Goal: Transaction & Acquisition: Purchase product/service

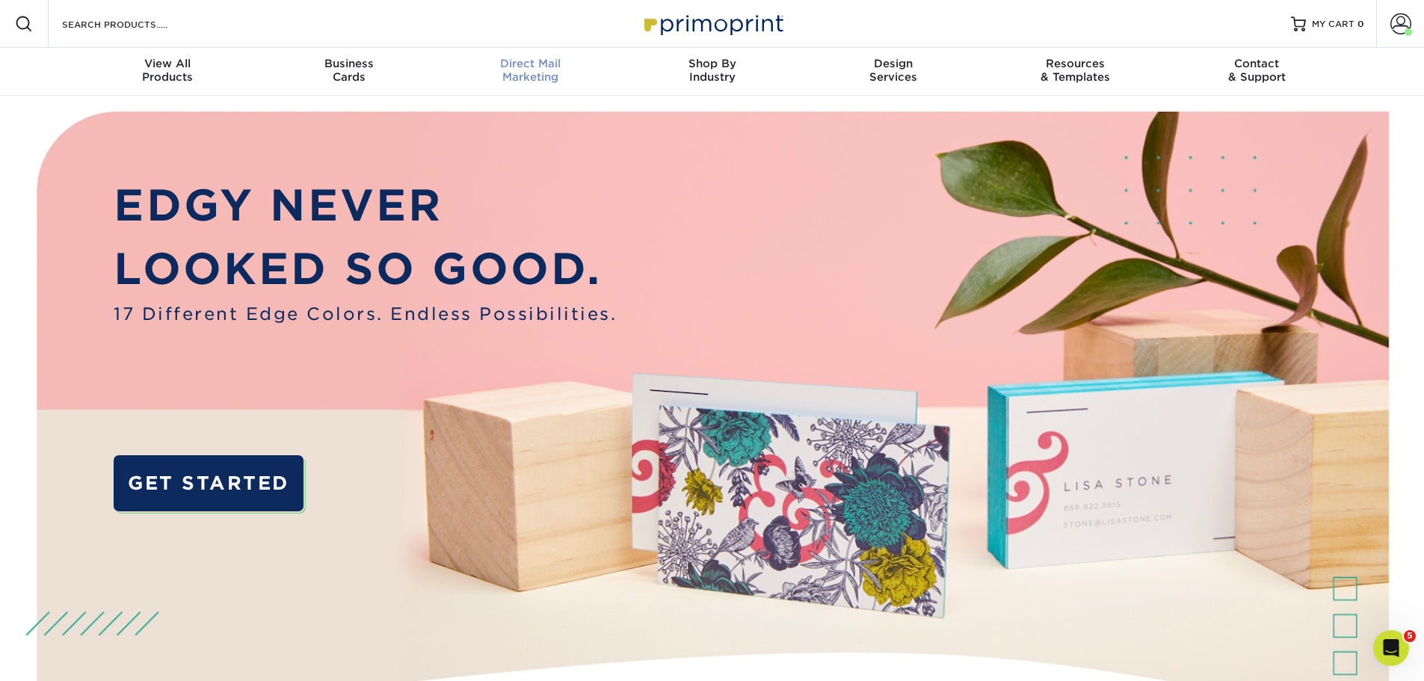
click at [507, 66] on span "Direct Mail" at bounding box center [530, 63] width 182 height 13
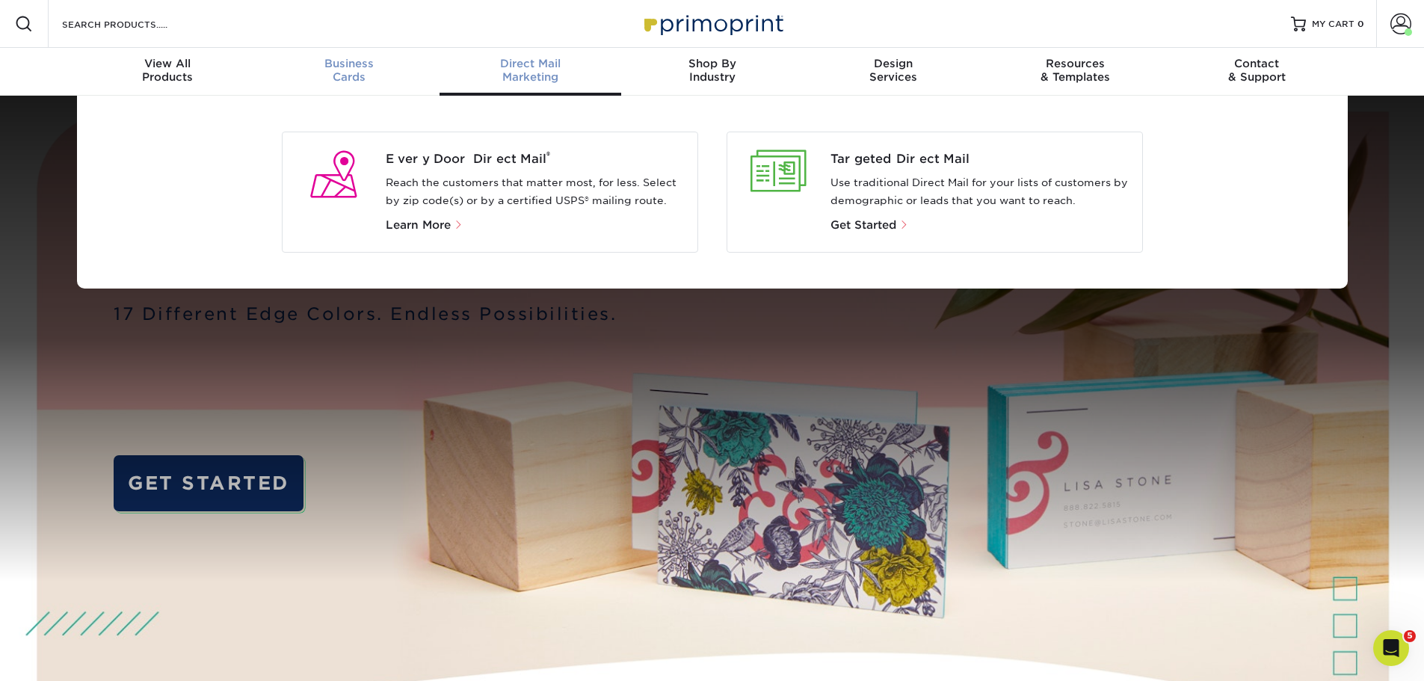
click at [361, 75] on div "Business Cards" at bounding box center [349, 70] width 182 height 27
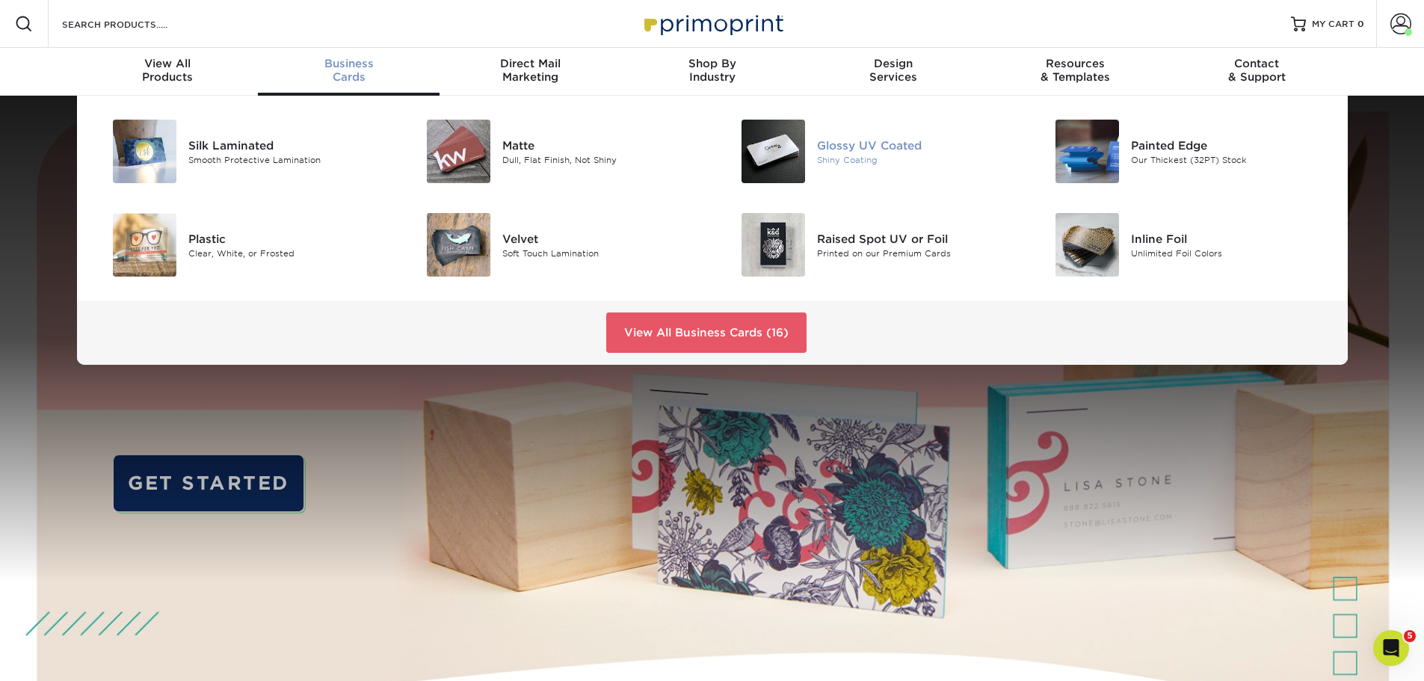
click at [762, 146] on img at bounding box center [773, 152] width 64 height 64
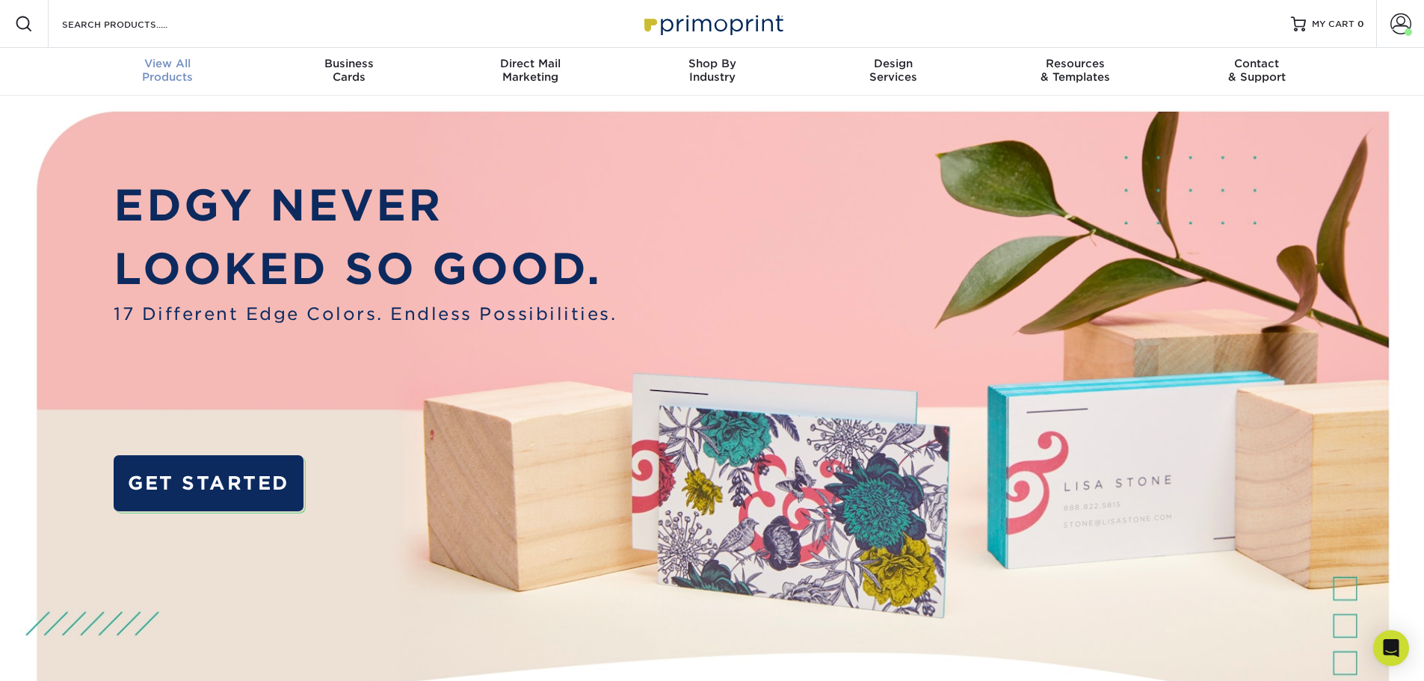
click at [186, 59] on span "View All" at bounding box center [168, 63] width 182 height 13
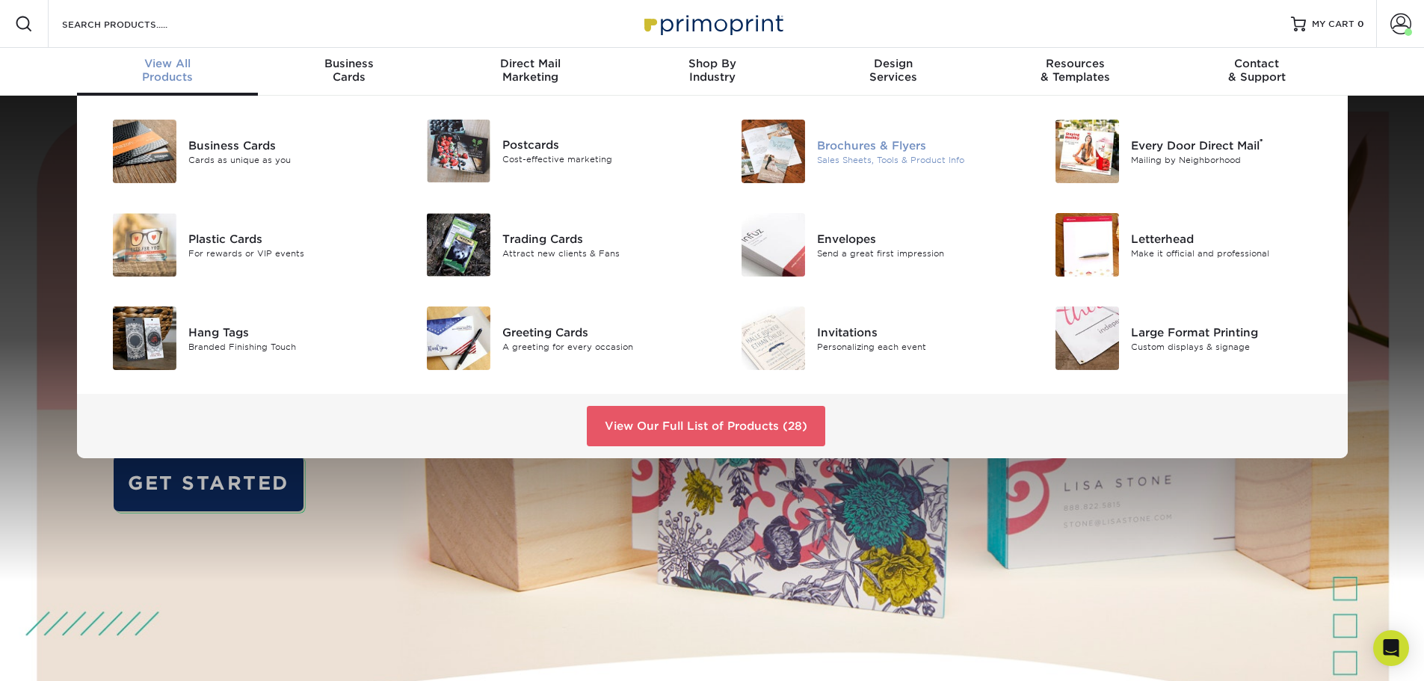
click at [904, 154] on div "Sales Sheets, Tools & Product Info" at bounding box center [916, 159] width 198 height 13
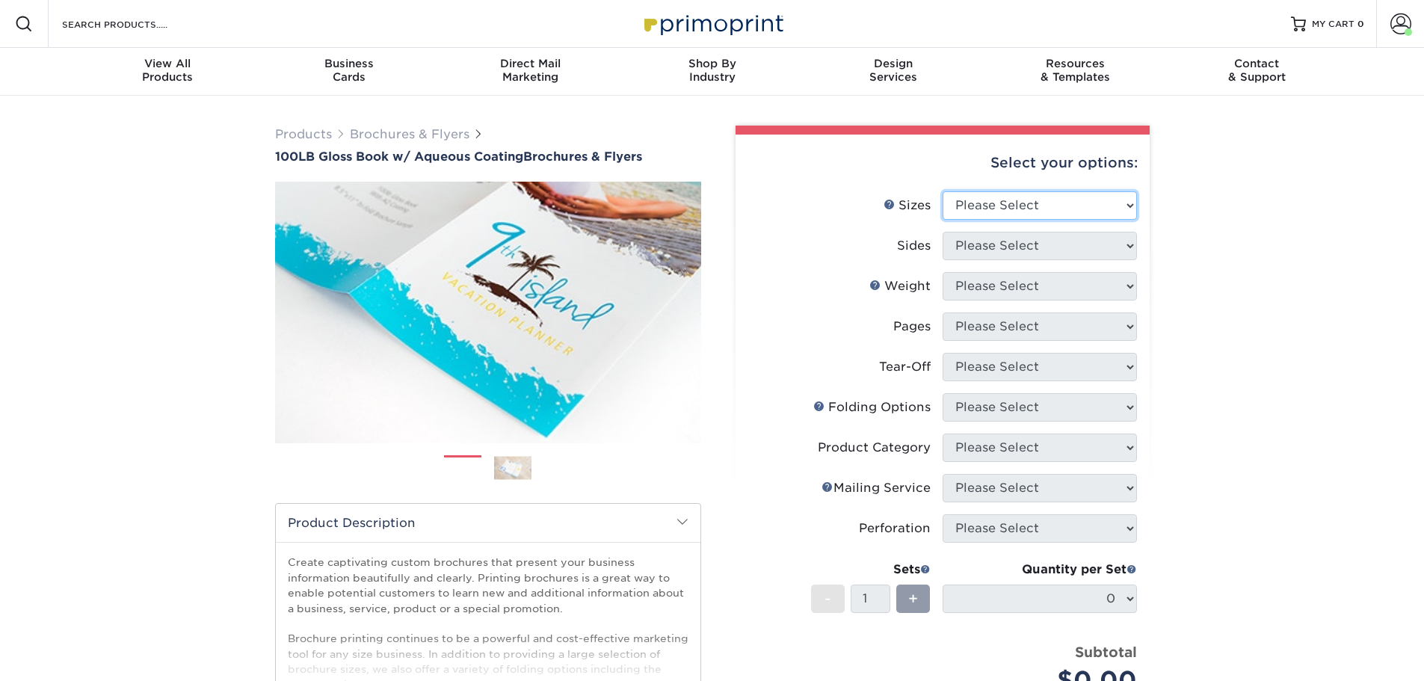
click at [1022, 201] on select "Please Select 3.5" x 8.5" 3.5" x 11" 3.67" x 8.5" 4" x 6" 4" x 8.5" 4" x 9" 4" …" at bounding box center [1039, 205] width 194 height 28
select select "8.50x11.00"
click at [942, 191] on select "Please Select 3.5" x 8.5" 3.5" x 11" 3.67" x 8.5" 4" x 6" 4" x 8.5" 4" x 9" 4" …" at bounding box center [1039, 205] width 194 height 28
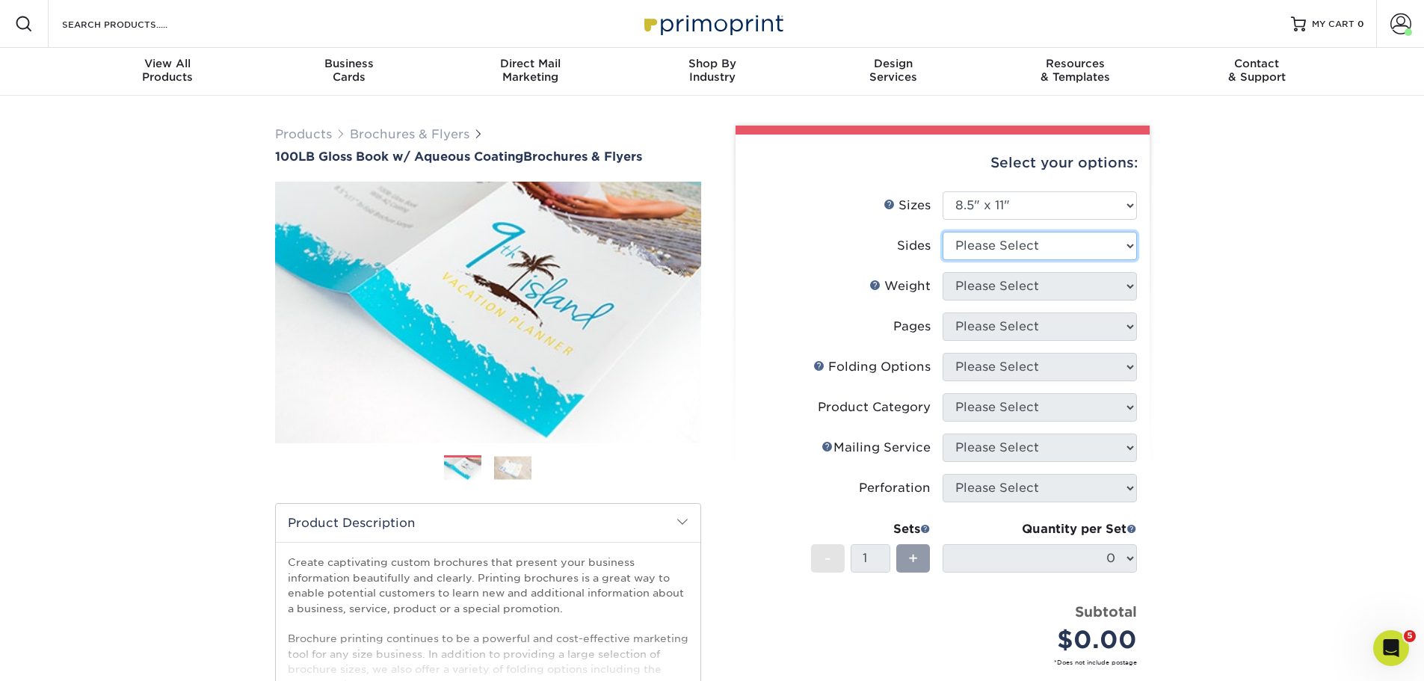
click at [1052, 247] on select "Please Select Print Both Sides Print Front Only" at bounding box center [1039, 246] width 194 height 28
select select "13abbda7-1d64-4f25-8bb2-c179b224825d"
click at [942, 232] on select "Please Select Print Both Sides Print Front Only" at bounding box center [1039, 246] width 194 height 28
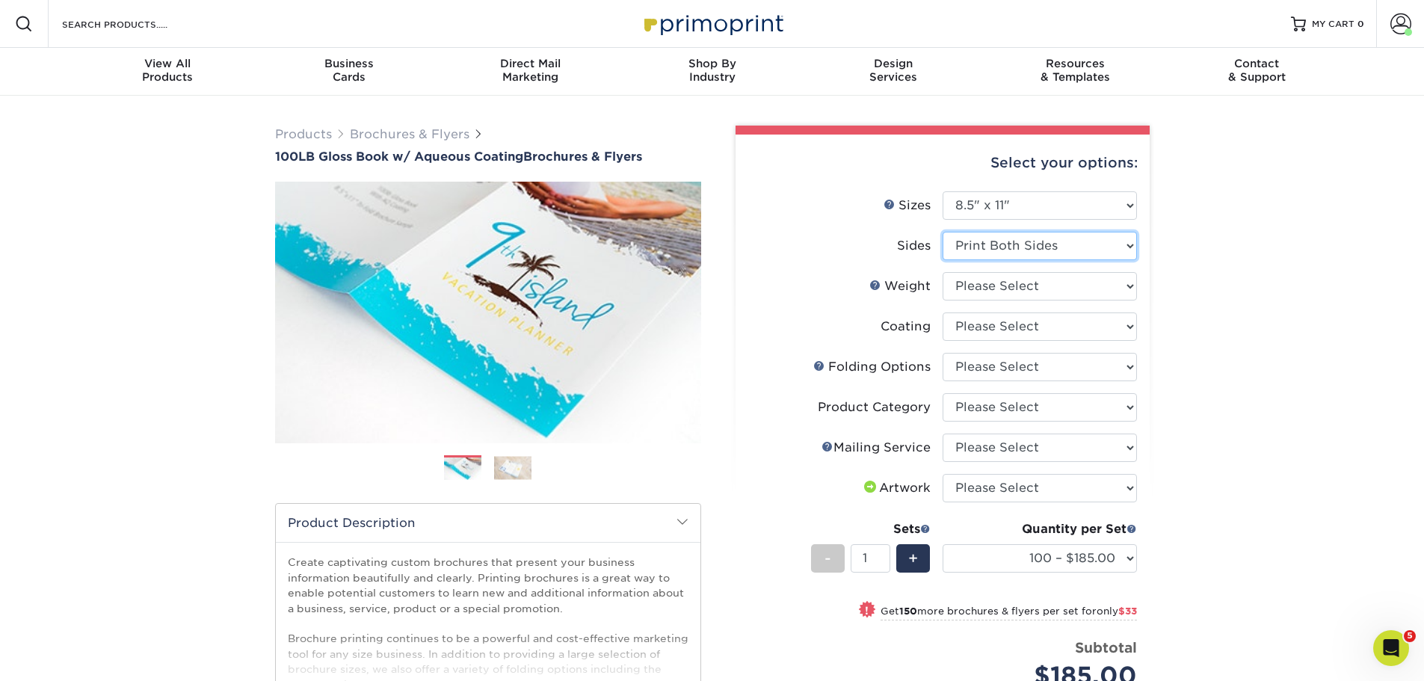
click at [978, 247] on select "Please Select Print Both Sides Print Front Only" at bounding box center [1039, 246] width 194 height 28
click at [942, 232] on select "Please Select Print Both Sides Print Front Only" at bounding box center [1039, 246] width 194 height 28
click at [1056, 283] on select "Please Select 100LB" at bounding box center [1039, 286] width 194 height 28
select select "100LB"
click at [942, 272] on select "Please Select 100LB" at bounding box center [1039, 286] width 194 height 28
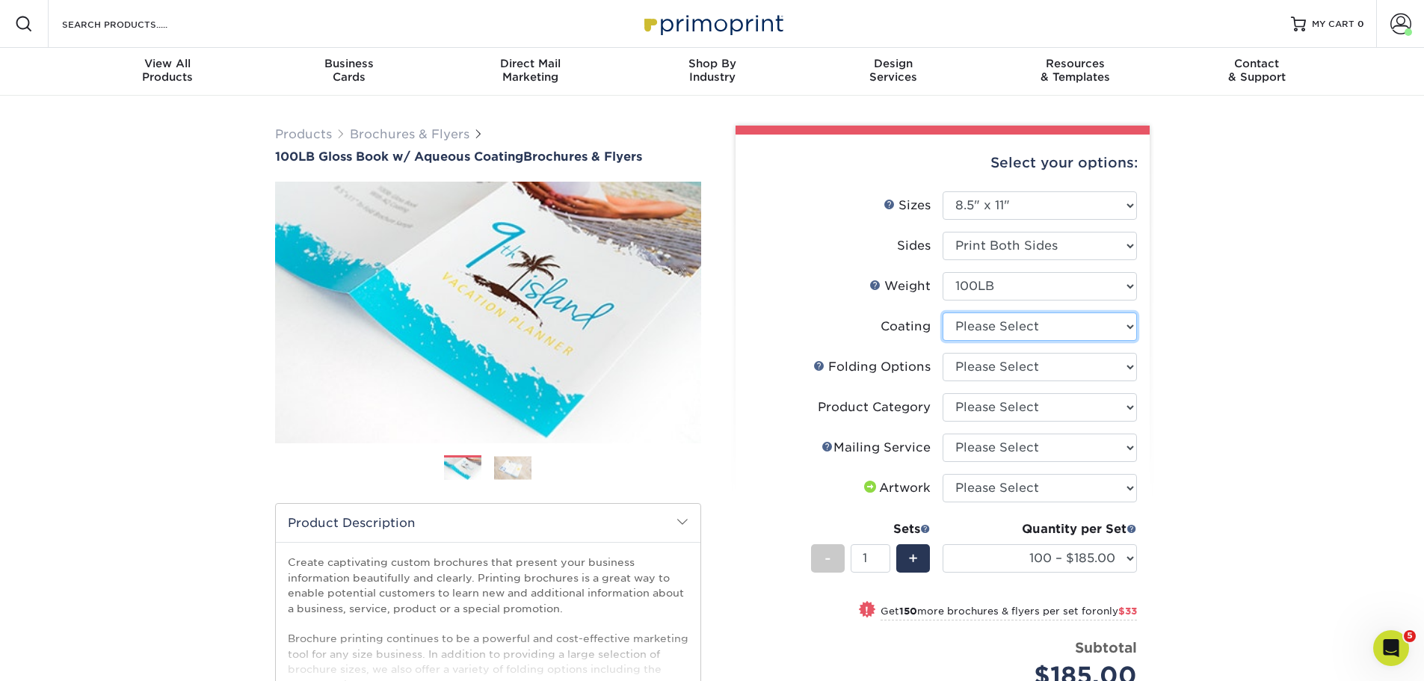
click at [996, 324] on select at bounding box center [1039, 326] width 194 height 28
select select "d41dab50-ff65-4f4f-bb17-2afe4d36ae33"
click at [942, 312] on select at bounding box center [1039, 326] width 194 height 28
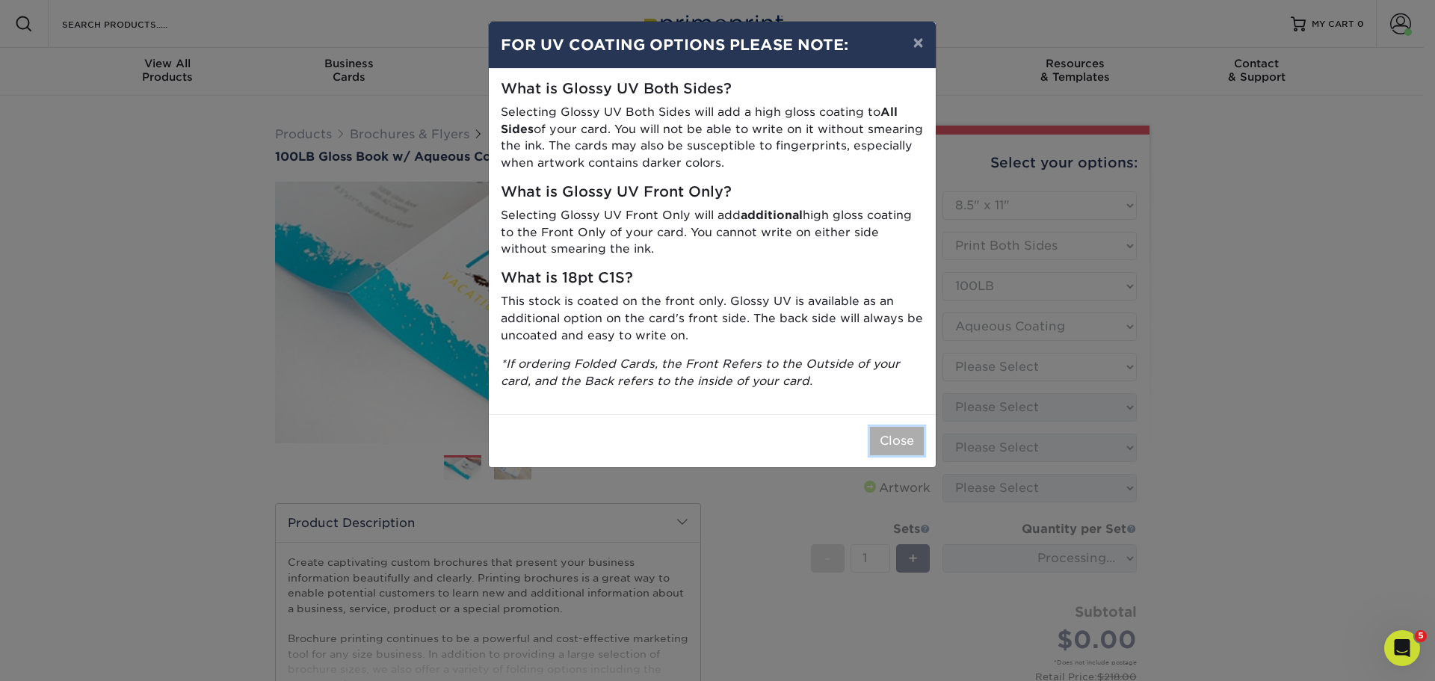
click at [894, 442] on button "Close" at bounding box center [897, 441] width 54 height 28
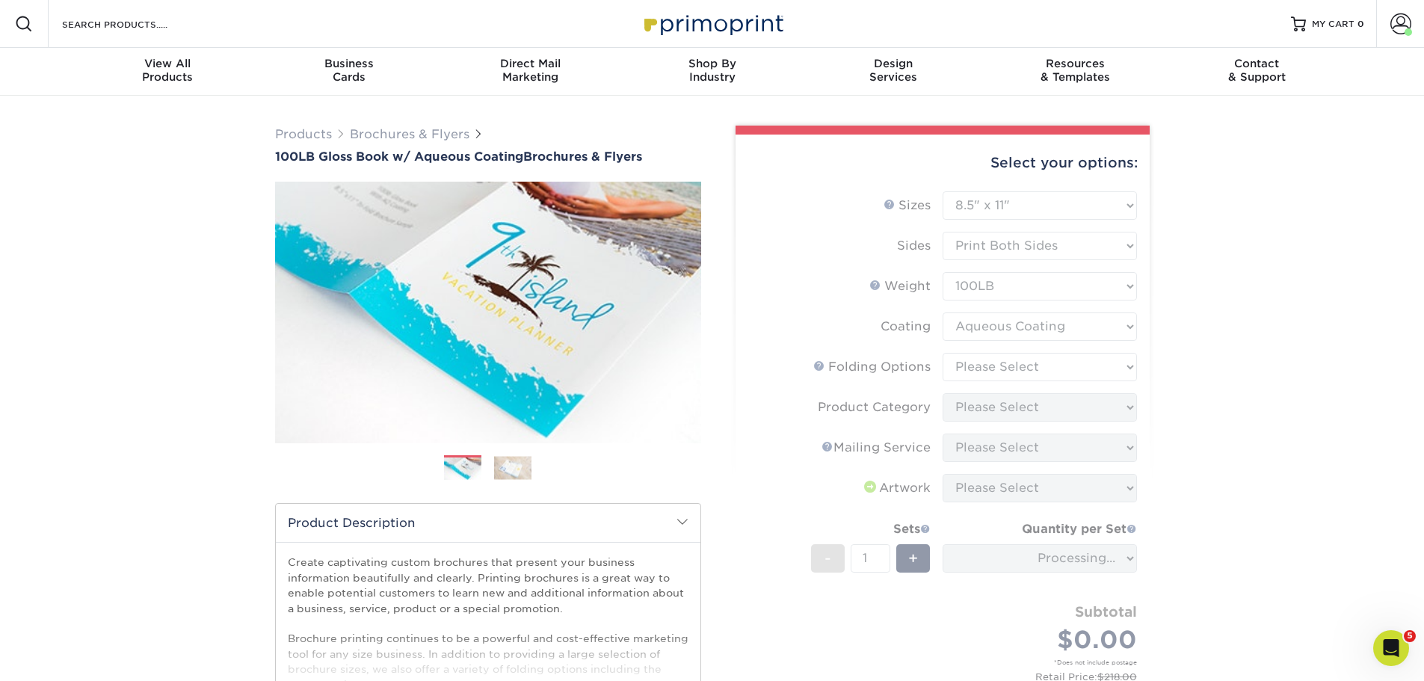
click at [1053, 368] on form "Sizes Help Sizes Please Select 3.5" x 8.5" 3.5" x 11" 3.67" x 8.5" 4" x 6" 4" x…" at bounding box center [942, 452] width 390 height 523
click at [1047, 368] on form "Sizes Help Sizes Please Select 3.5" x 8.5" 3.5" x 11" 3.67" x 8.5" 4" x 6" 4" x…" at bounding box center [942, 452] width 390 height 523
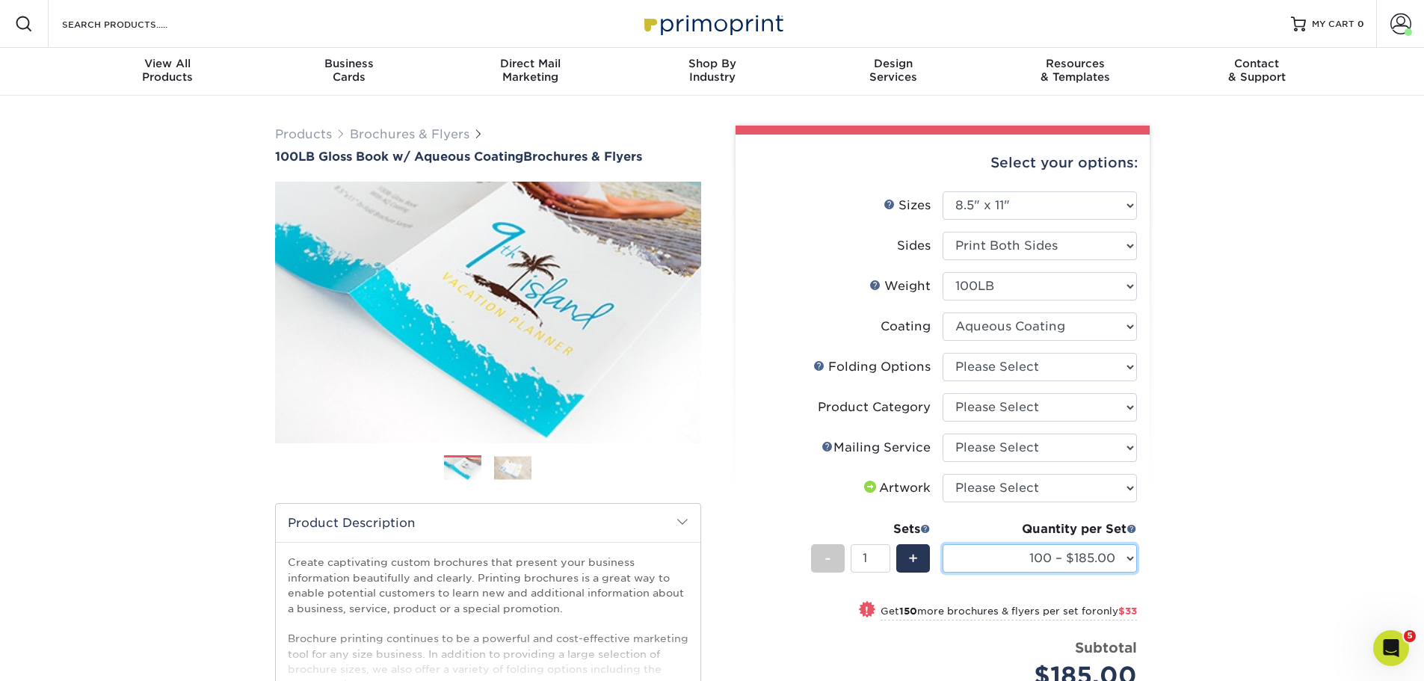
click at [1034, 569] on select "100 – $185.00 250 – $218.00 500 – $229.00 1000 – $259.00 2000 – $329.00 2500 – …" at bounding box center [1039, 558] width 194 height 28
click at [1312, 422] on div "Products Brochures & Flyers 100LB Gloss Book w/ Aqueous Coating Brochures & Fly…" at bounding box center [712, 519] width 1424 height 846
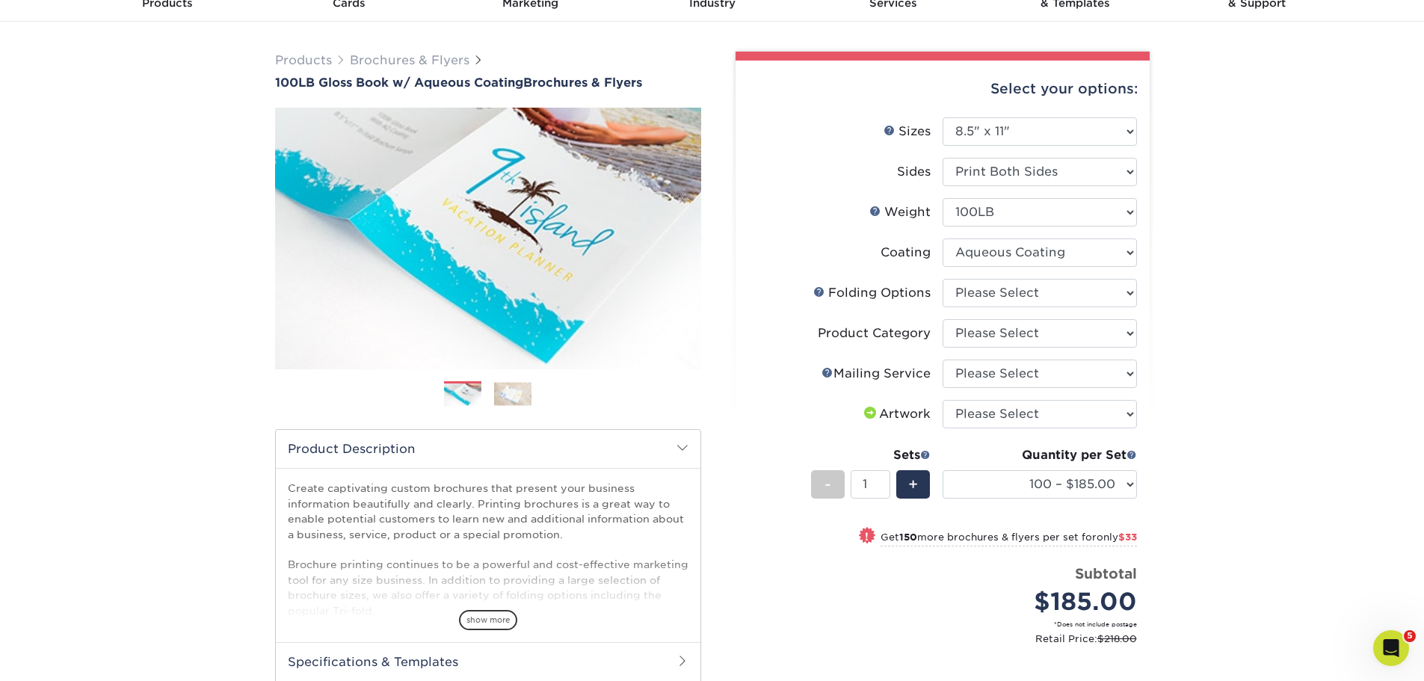
scroll to position [75, 0]
click at [1105, 484] on select "100 – $185.00 250 – $218.00 500 – $229.00 1000 – $259.00 2000 – $329.00 2500 – …" at bounding box center [1039, 483] width 194 height 28
click at [740, 445] on div "Select your options: Sizes Help Sizes Please Select 3.5" x 8.5" 3.5" x 11" 3.67…" at bounding box center [942, 442] width 414 height 765
